Goal: Information Seeking & Learning: Learn about a topic

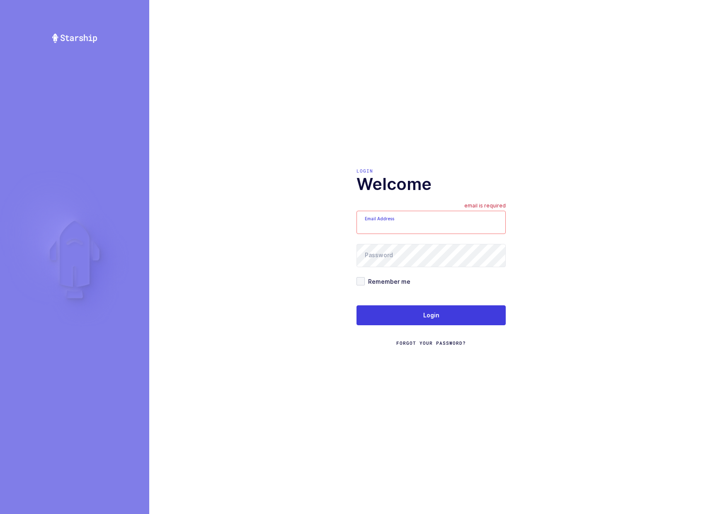
type input "[EMAIL_ADDRESS][DOMAIN_NAME]"
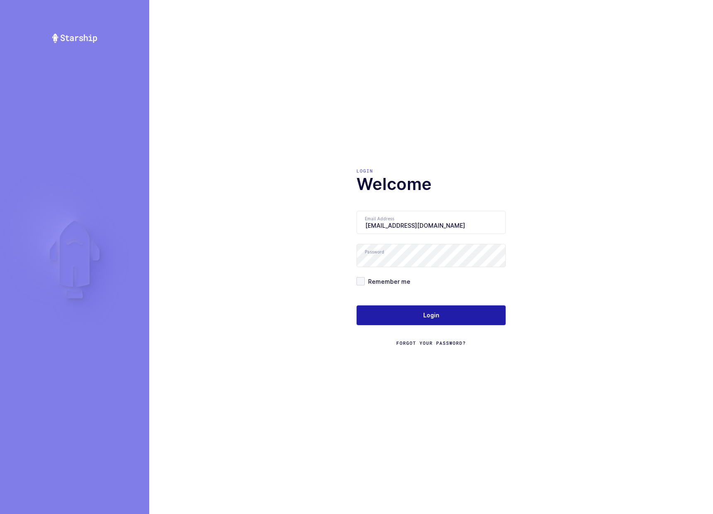
click at [417, 316] on button "Login" at bounding box center [431, 315] width 149 height 20
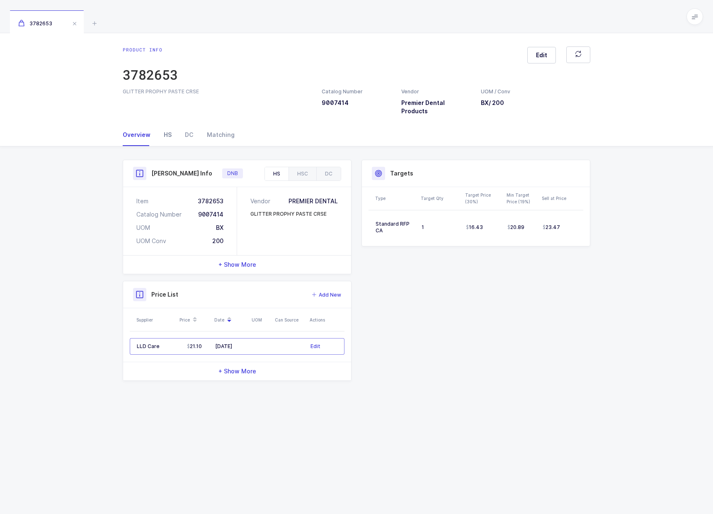
click at [161, 140] on div "HS" at bounding box center [167, 135] width 21 height 22
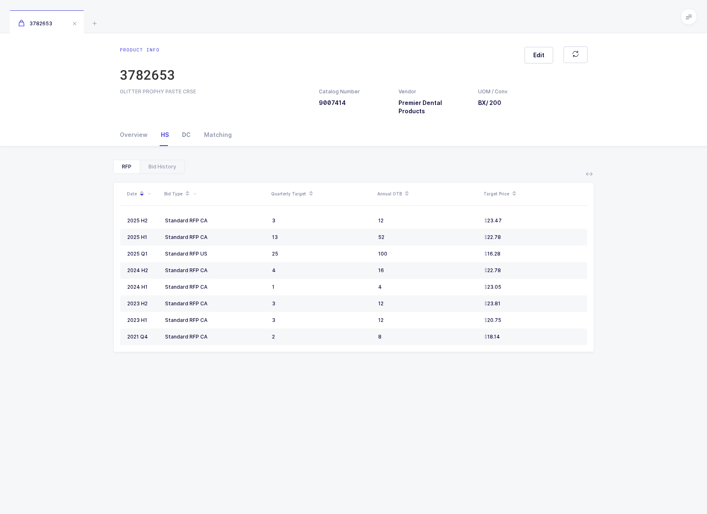
click at [187, 138] on div "DC" at bounding box center [186, 135] width 22 height 22
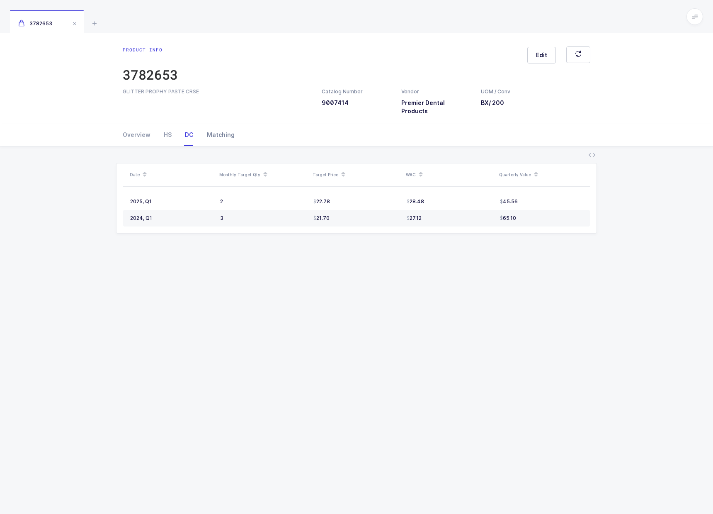
click at [225, 137] on div "Matching" at bounding box center [217, 135] width 34 height 22
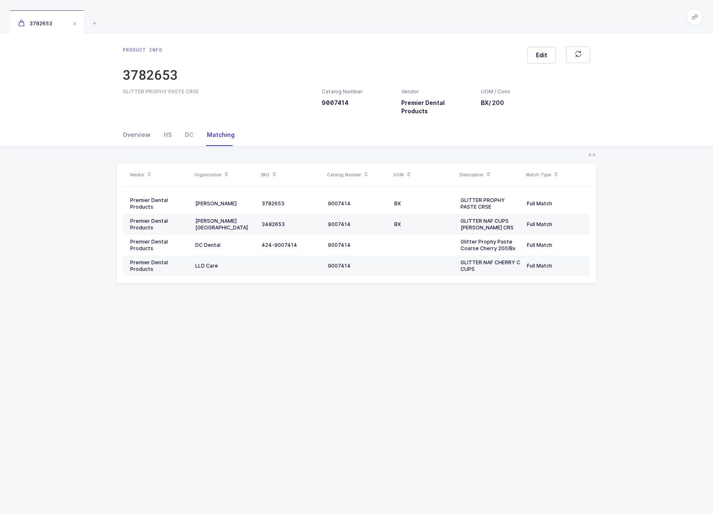
click at [141, 143] on div "Overview" at bounding box center [140, 135] width 34 height 22
